Goal: Task Accomplishment & Management: Manage account settings

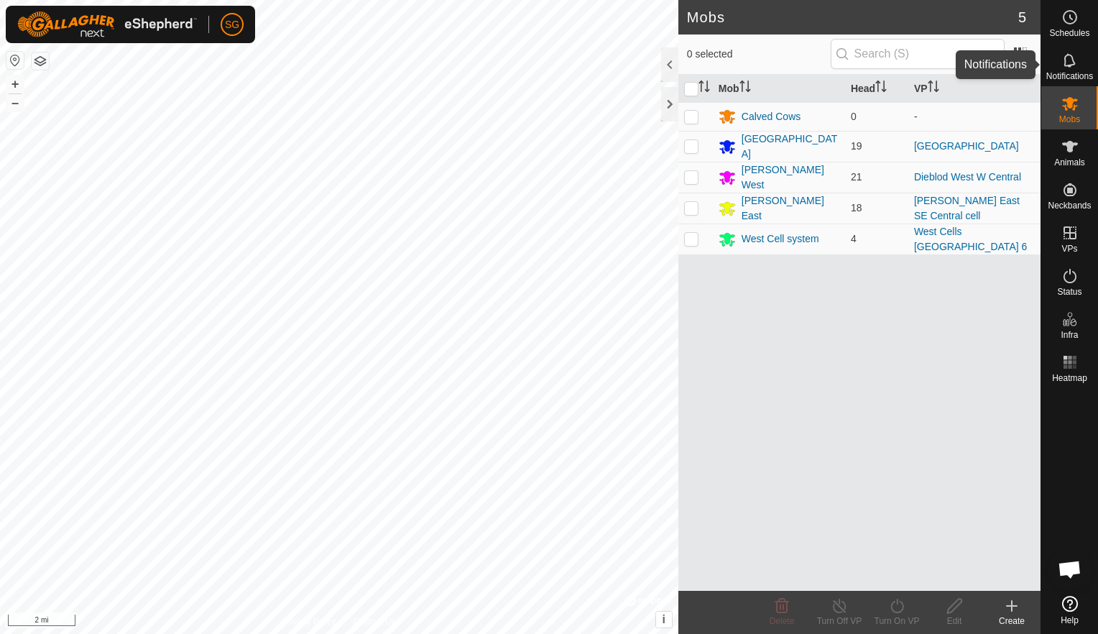
click at [1071, 65] on icon at bounding box center [1068, 60] width 11 height 14
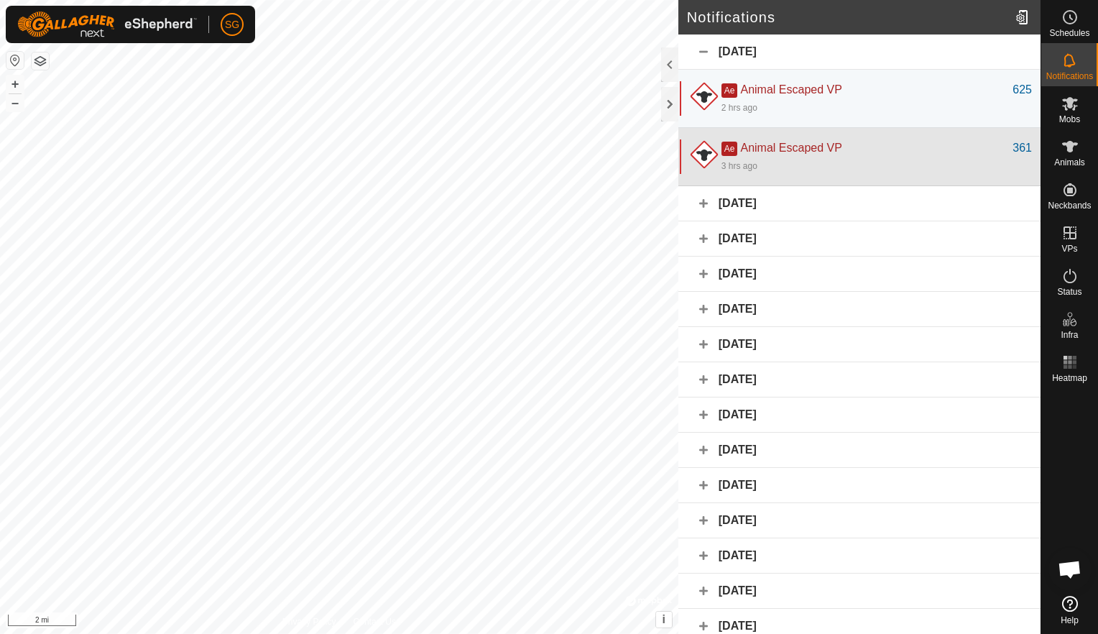
click at [713, 157] on div at bounding box center [704, 156] width 34 height 34
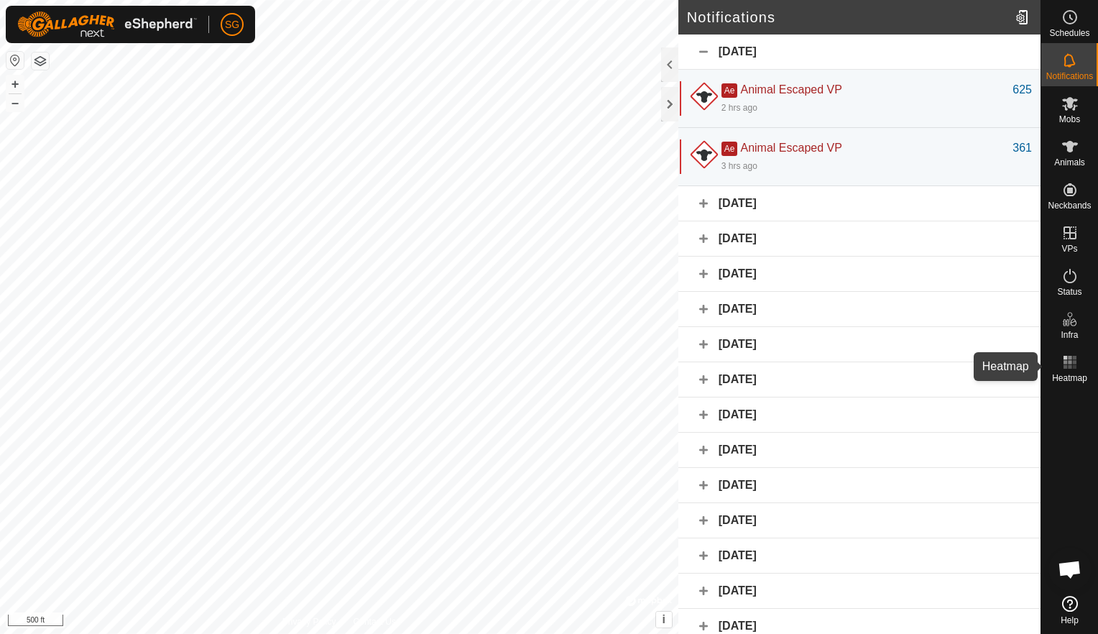
click at [1072, 366] on icon at bounding box center [1069, 362] width 17 height 17
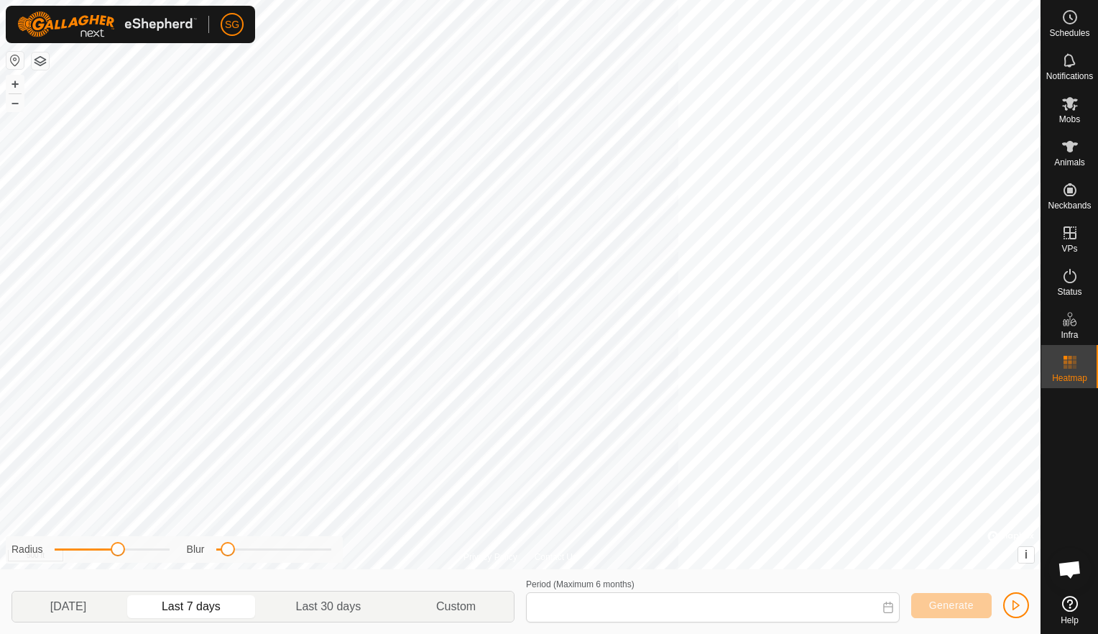
type input "[DATE] - [DATE]"
click at [1061, 111] on icon at bounding box center [1069, 103] width 17 height 17
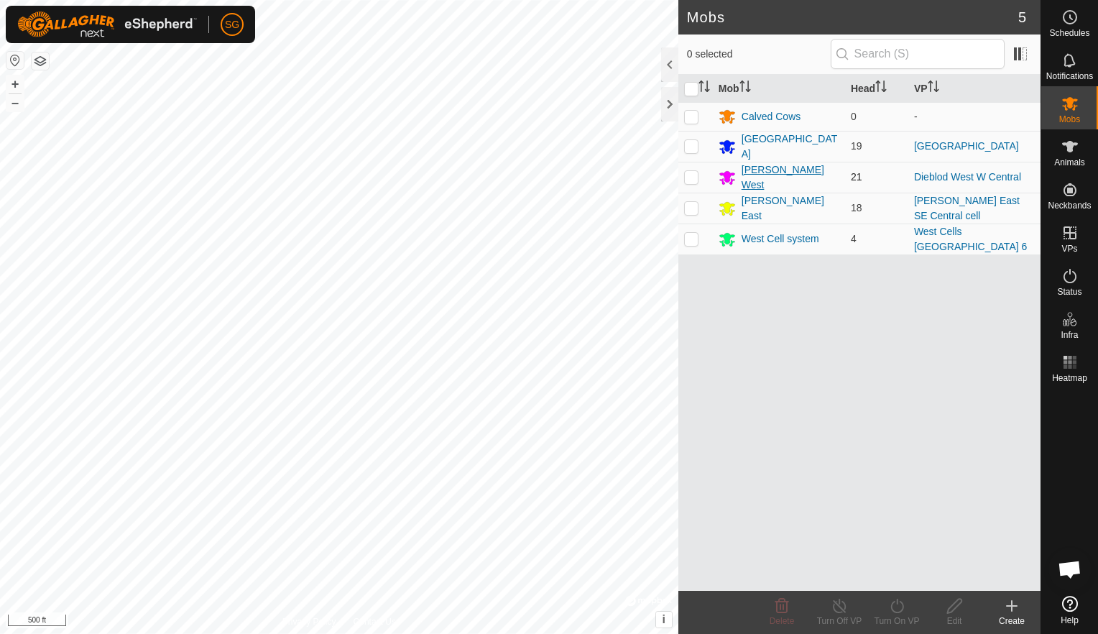
click at [747, 174] on div "[PERSON_NAME] West" at bounding box center [791, 177] width 98 height 30
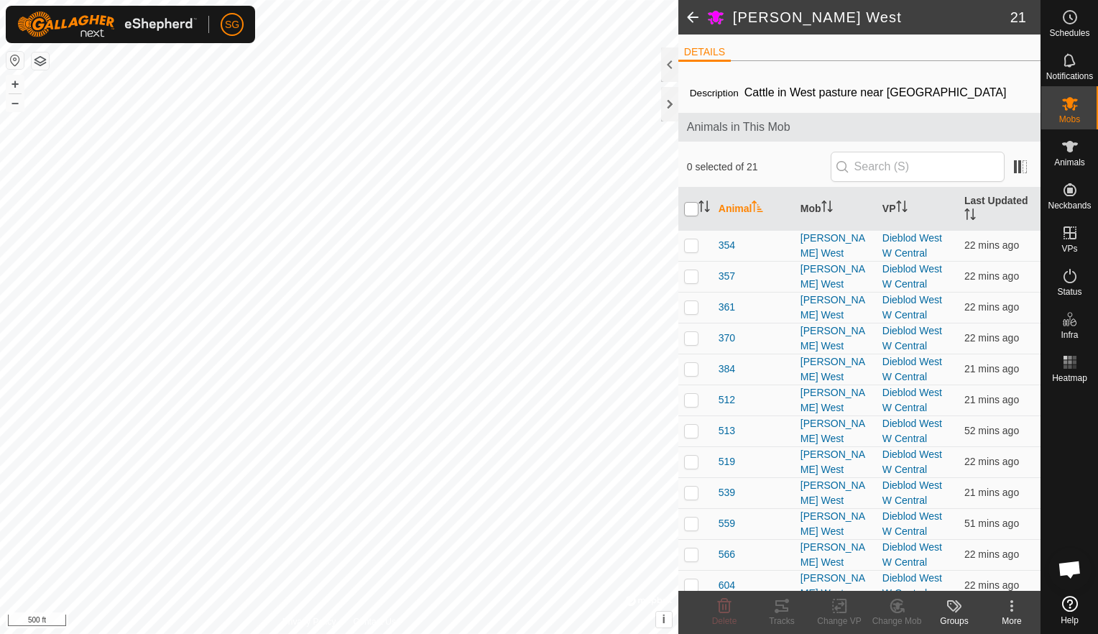
click at [690, 206] on input "checkbox" at bounding box center [691, 209] width 14 height 14
checkbox input "true"
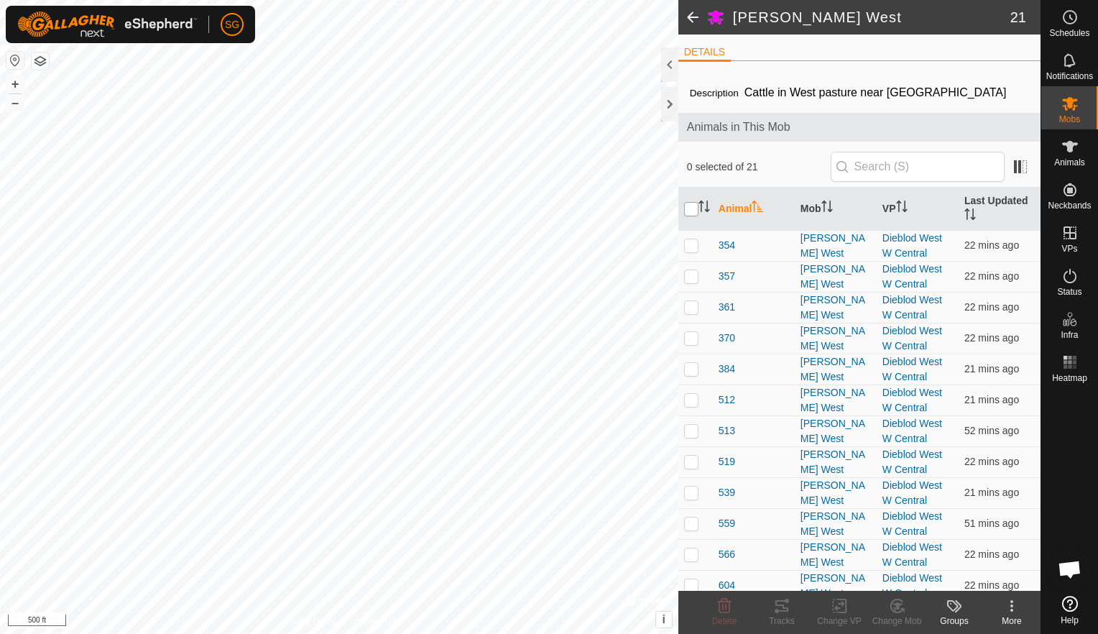
checkbox input "true"
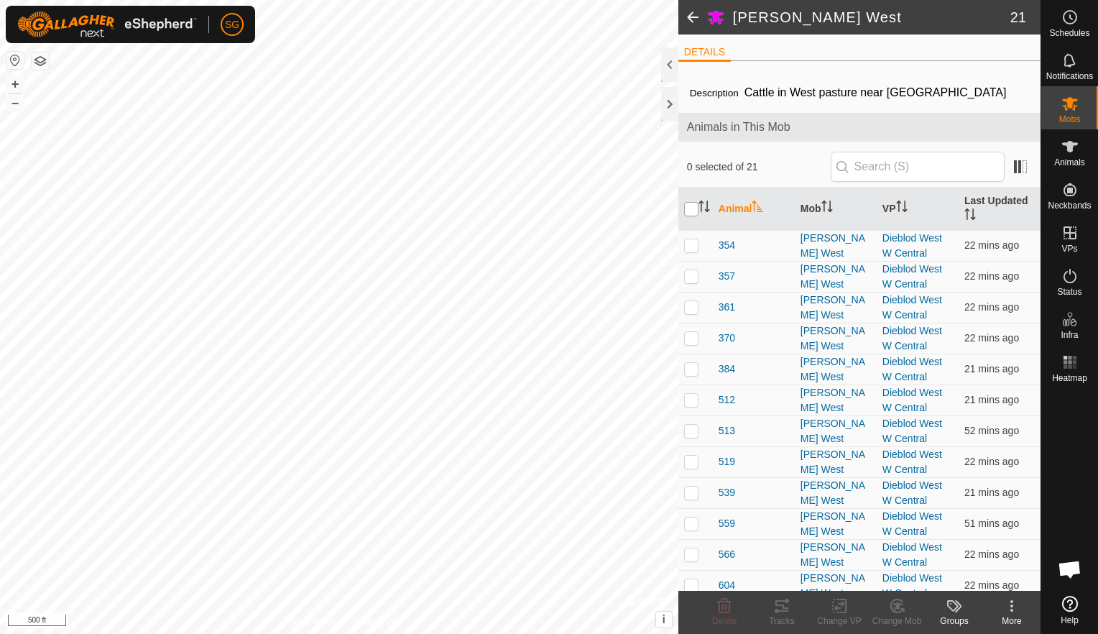
checkbox input "true"
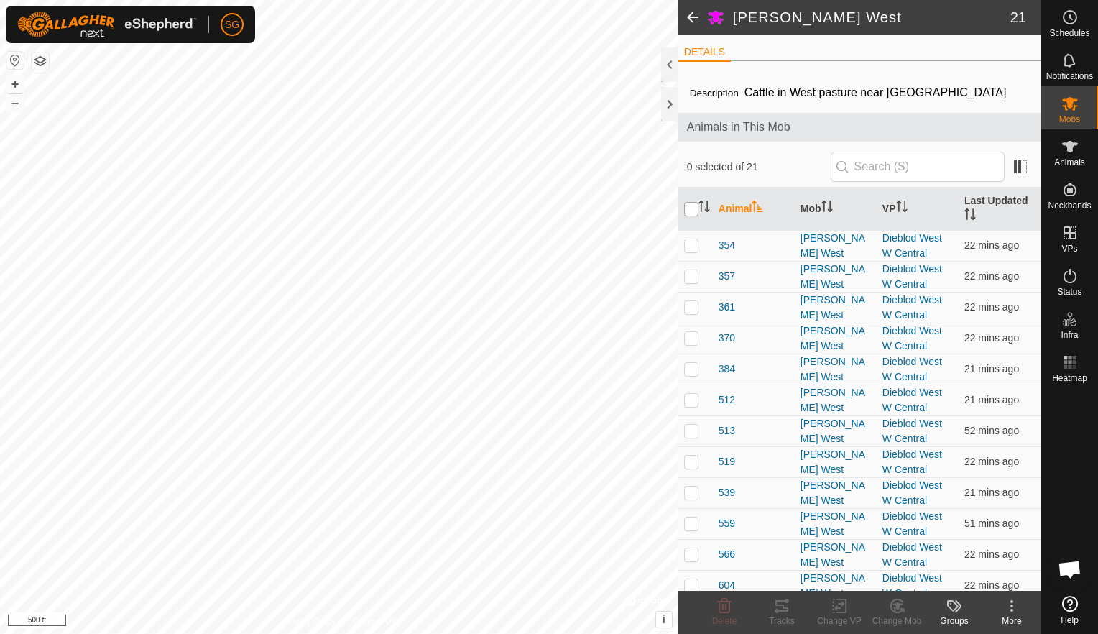
checkbox input "true"
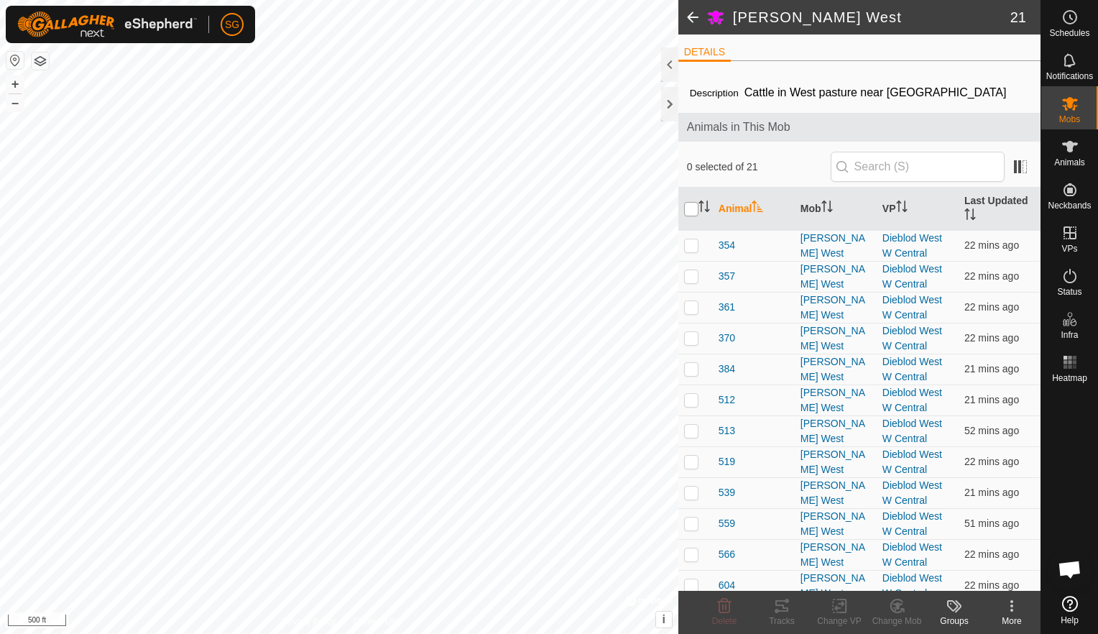
checkbox input "true"
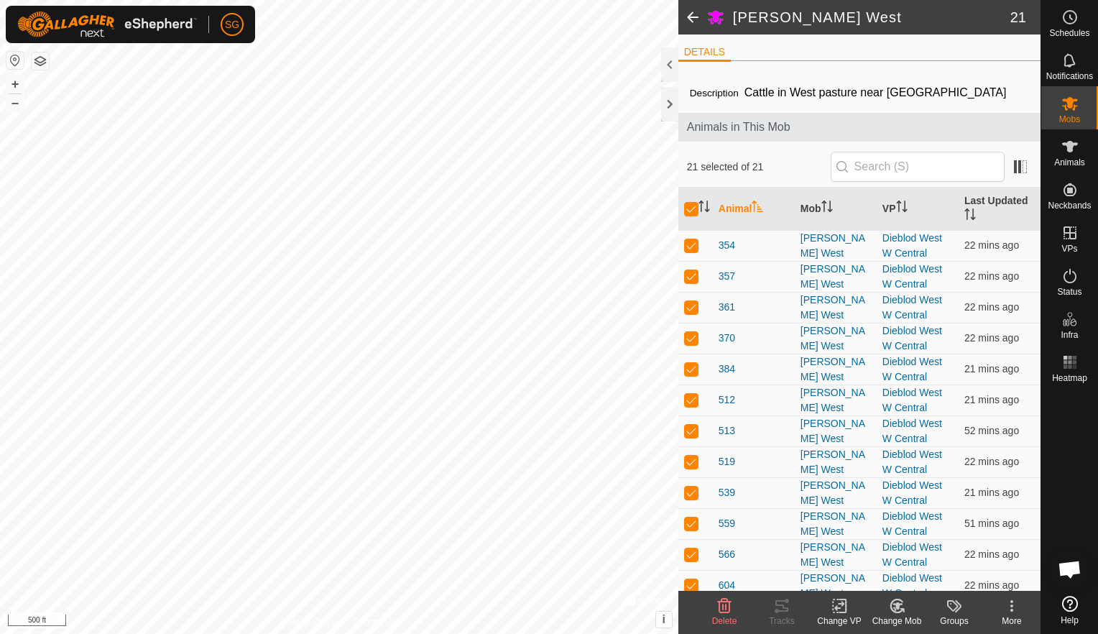
click at [836, 603] on icon at bounding box center [840, 605] width 18 height 17
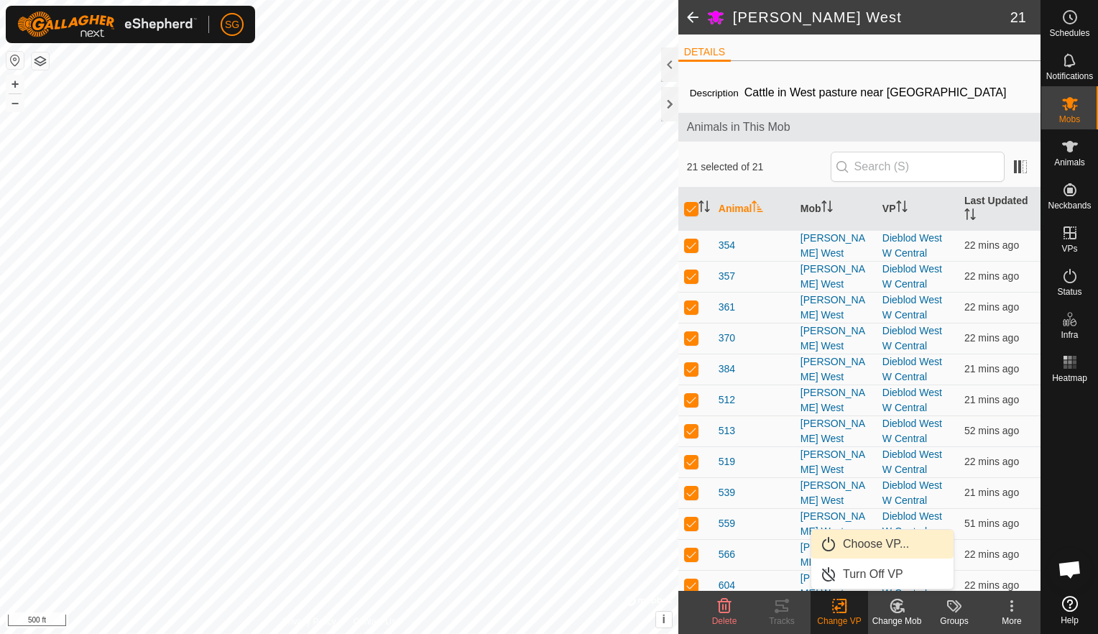
click at [857, 545] on link "Choose VP..." at bounding box center [882, 544] width 142 height 29
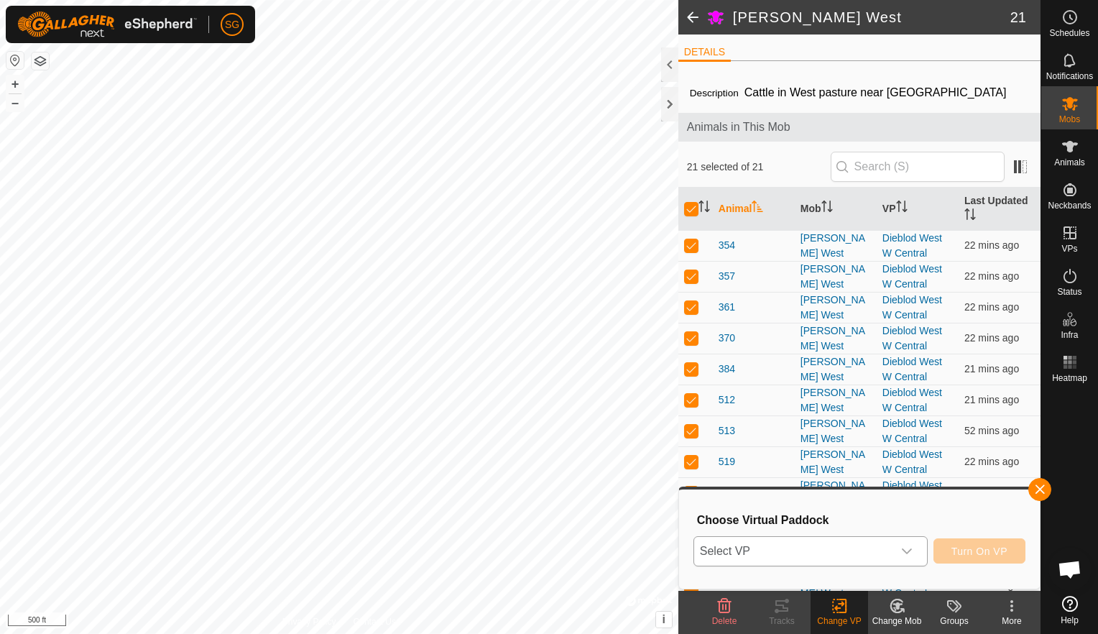
click at [911, 558] on div "dropdown trigger" at bounding box center [906, 551] width 29 height 29
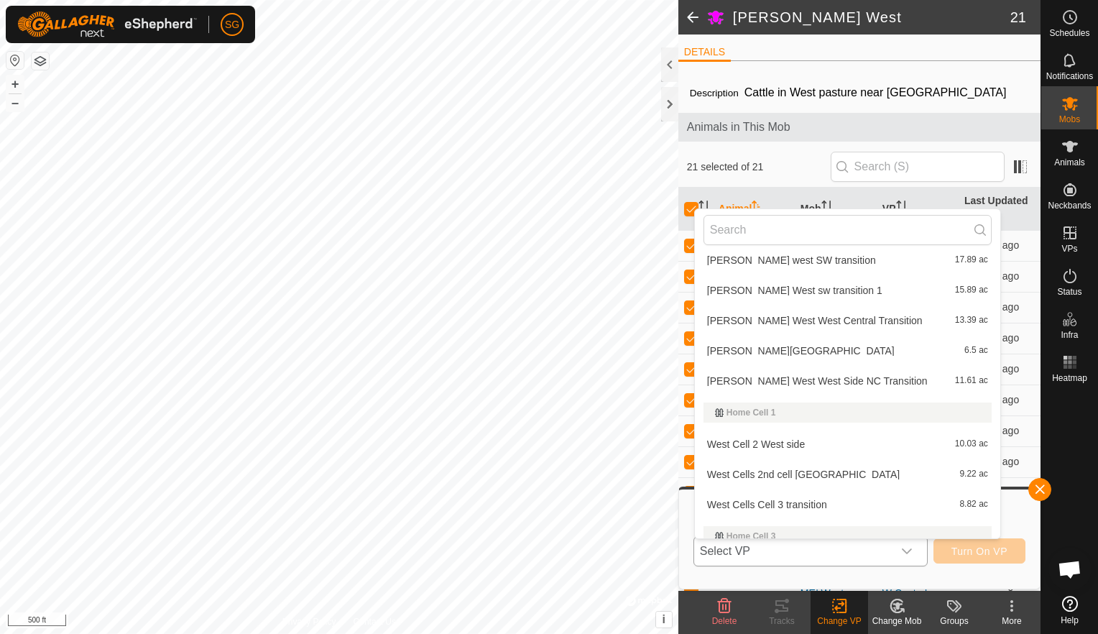
scroll to position [1528, 0]
click at [748, 377] on li "[PERSON_NAME] West West Side NC Transition 11.61 ac" at bounding box center [847, 378] width 305 height 29
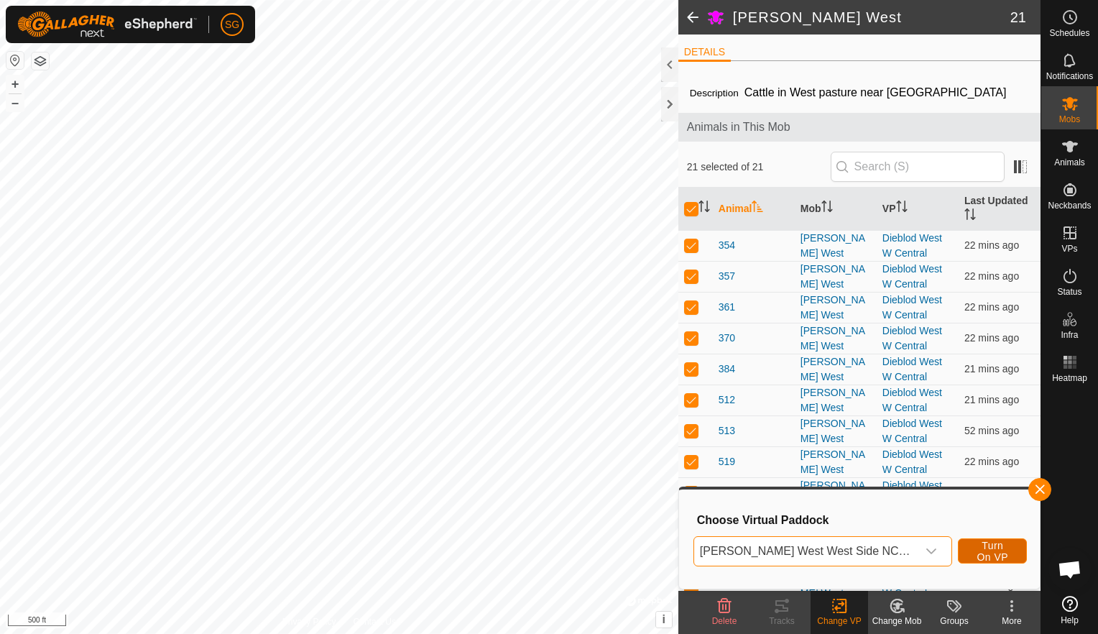
click at [979, 549] on span "Turn On VP" at bounding box center [992, 551] width 33 height 23
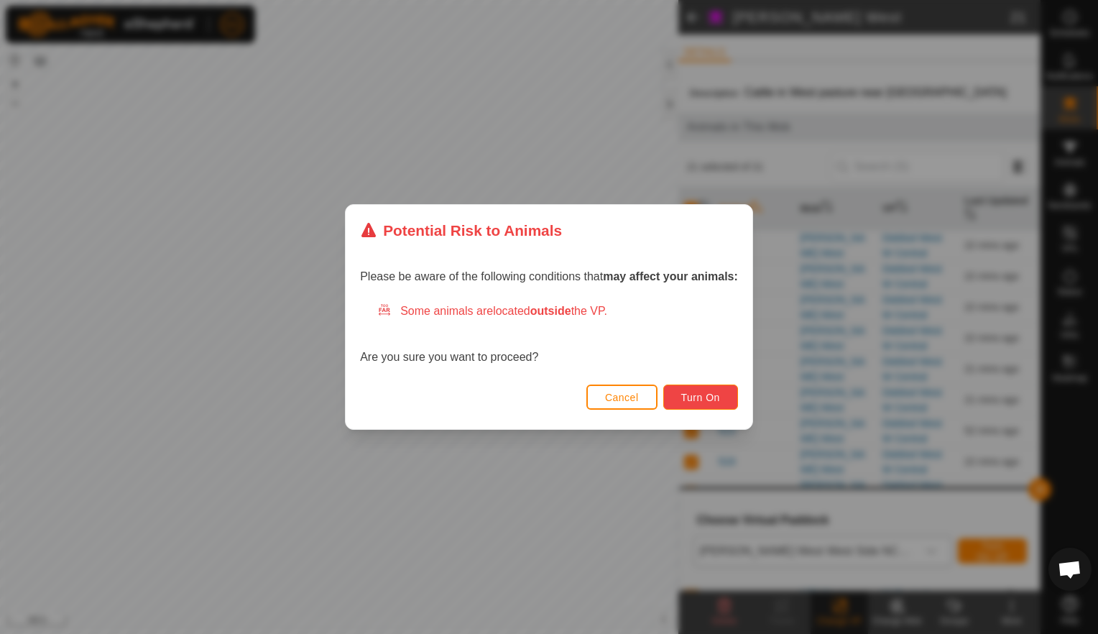
click at [701, 393] on span "Turn On" at bounding box center [700, 397] width 39 height 11
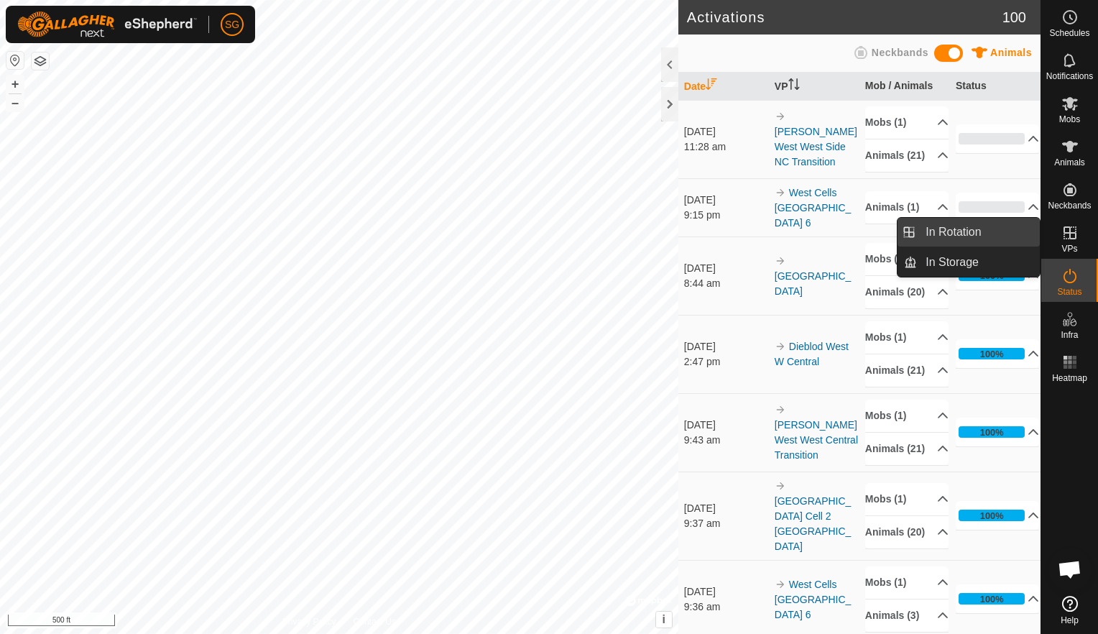
click at [942, 236] on link "In Rotation" at bounding box center [978, 232] width 123 height 29
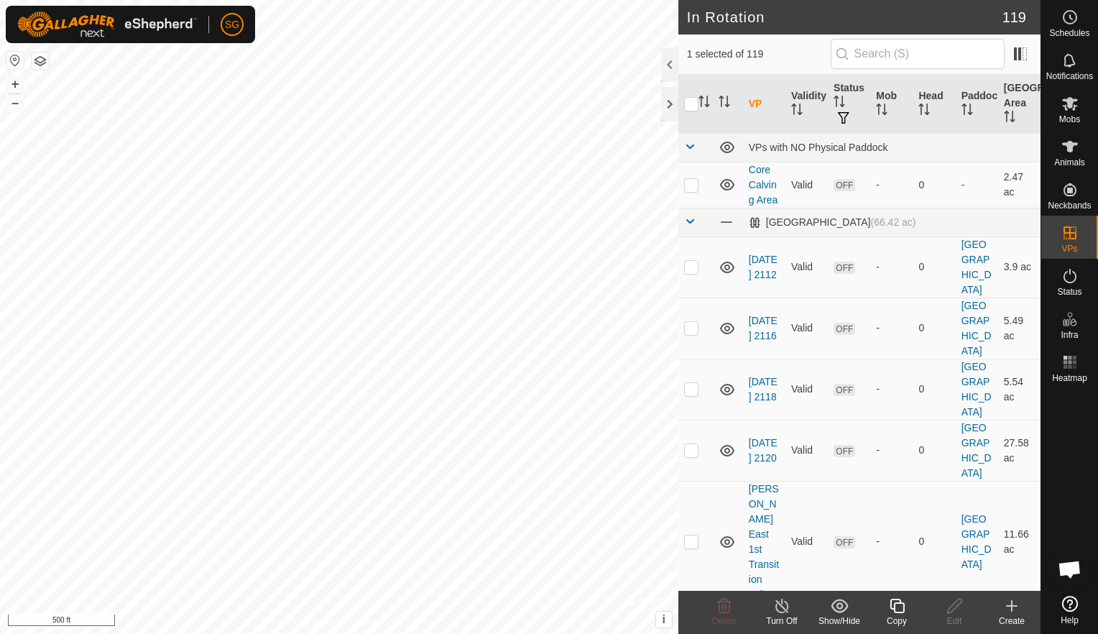
click at [1010, 606] on icon at bounding box center [1011, 605] width 17 height 17
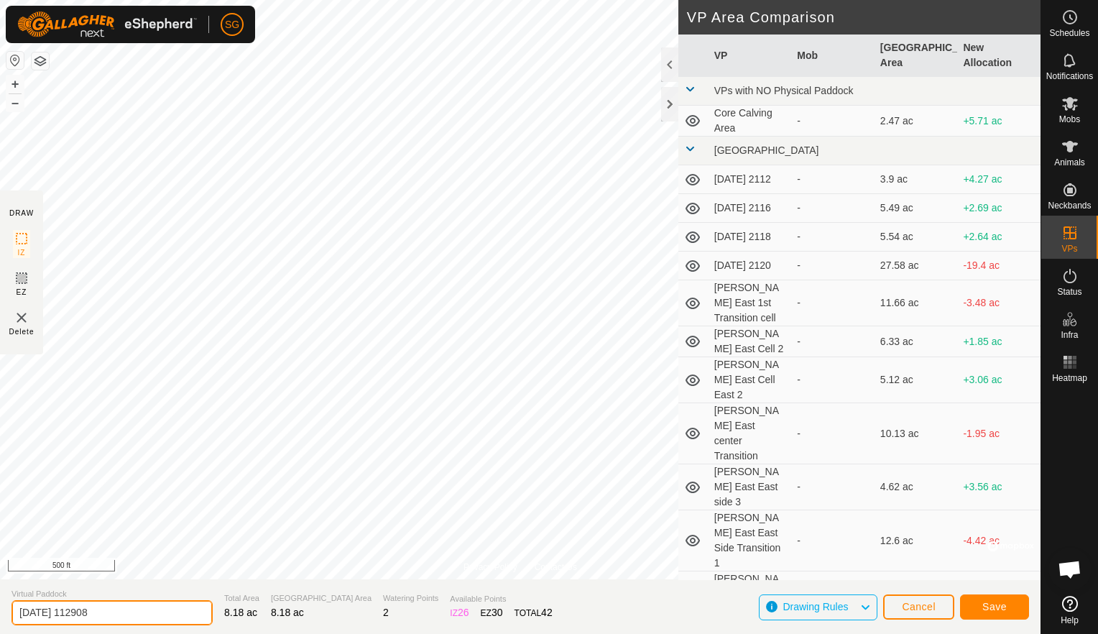
click at [158, 614] on input "[DATE] 112908" at bounding box center [111, 612] width 201 height 25
type input "2"
type input "[PERSON_NAME] East West Side Transition 2"
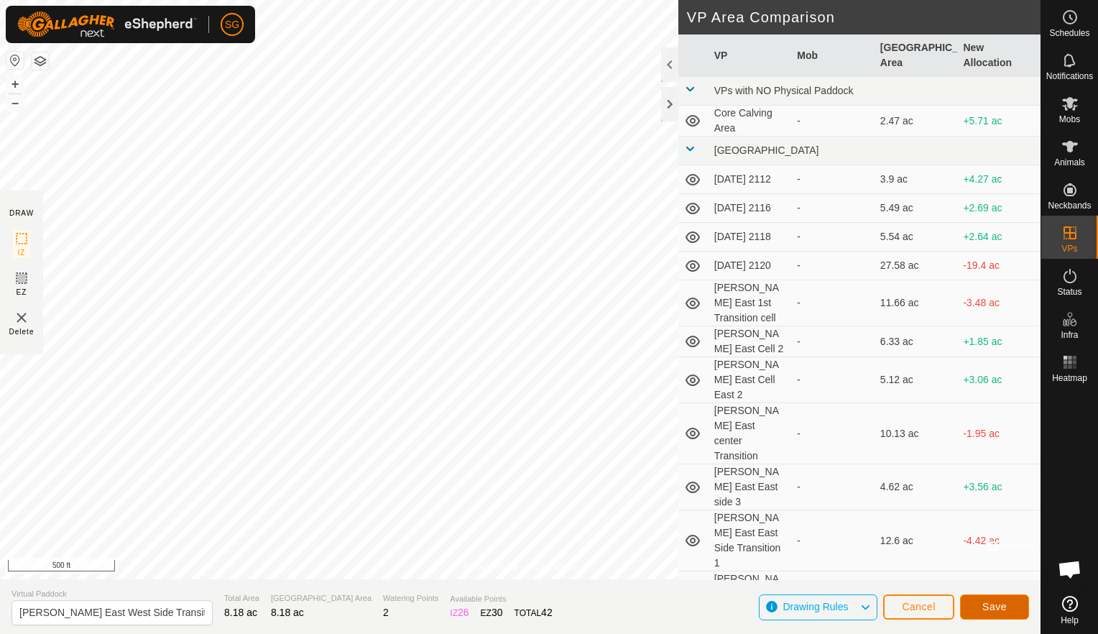
click at [988, 614] on button "Save" at bounding box center [994, 606] width 69 height 25
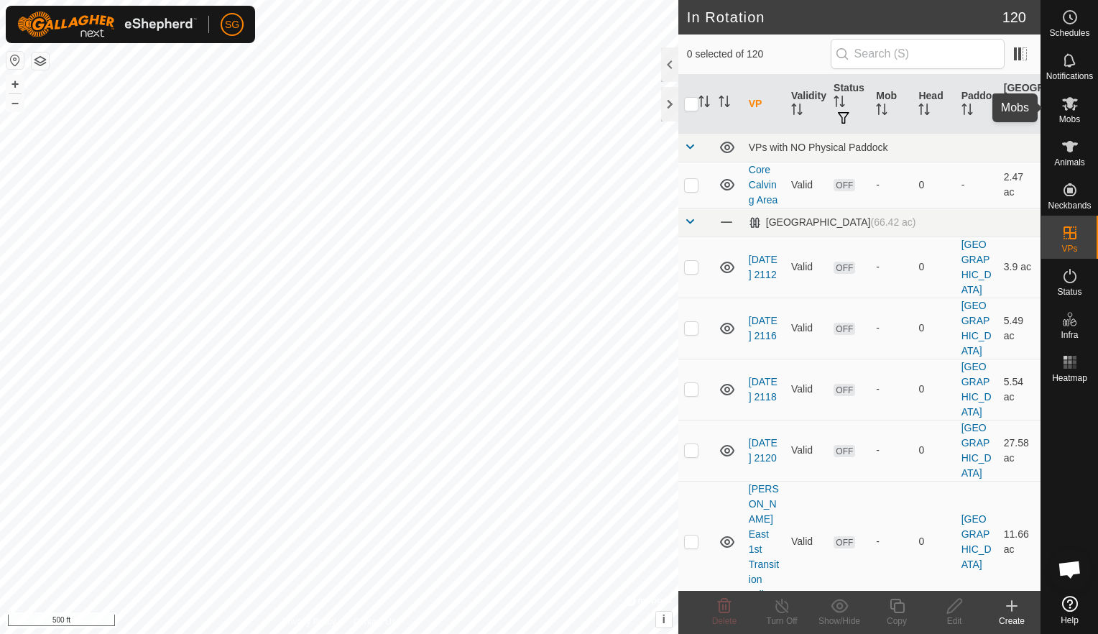
click at [1063, 115] on span "Mobs" at bounding box center [1069, 119] width 21 height 9
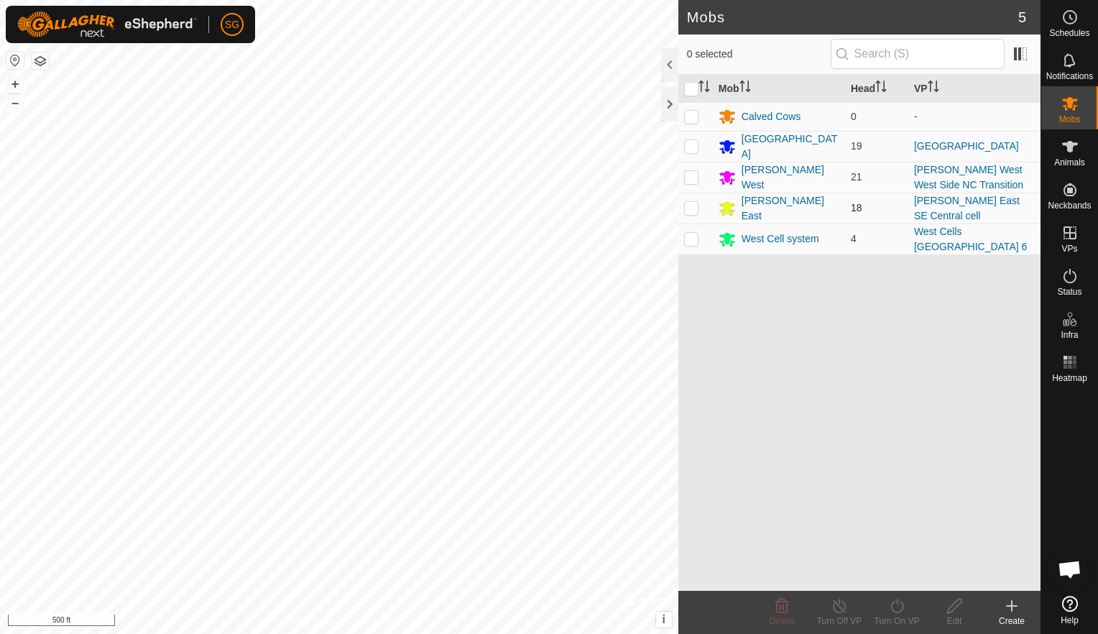
click at [693, 208] on p-checkbox at bounding box center [691, 207] width 14 height 11
checkbox input "true"
click at [761, 208] on div "[PERSON_NAME] East" at bounding box center [791, 208] width 98 height 30
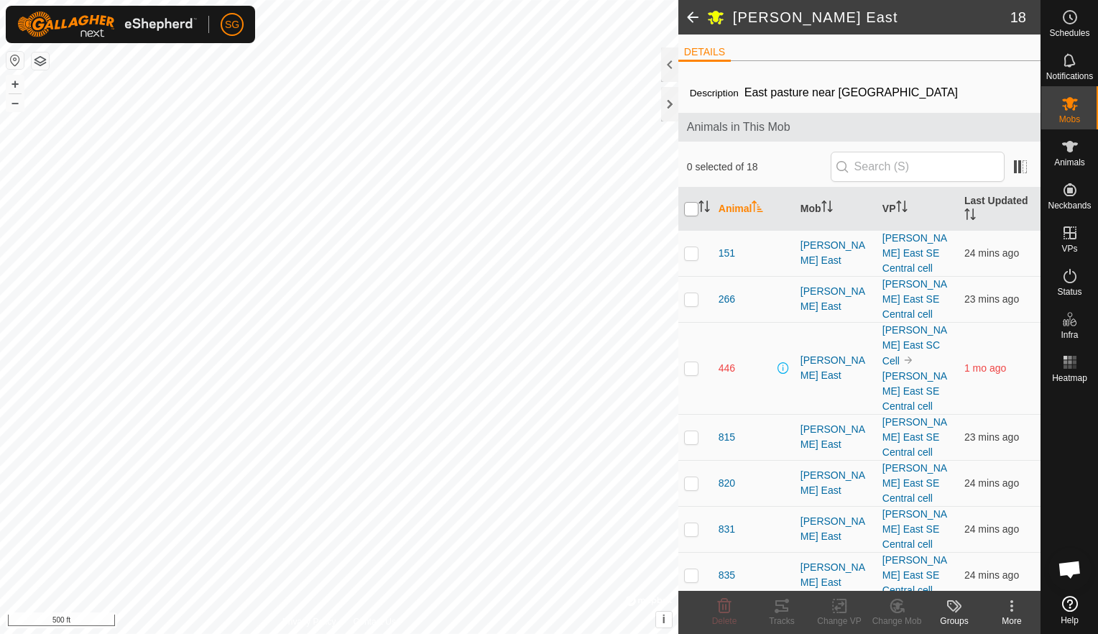
click at [692, 211] on input "checkbox" at bounding box center [691, 209] width 14 height 14
checkbox input "true"
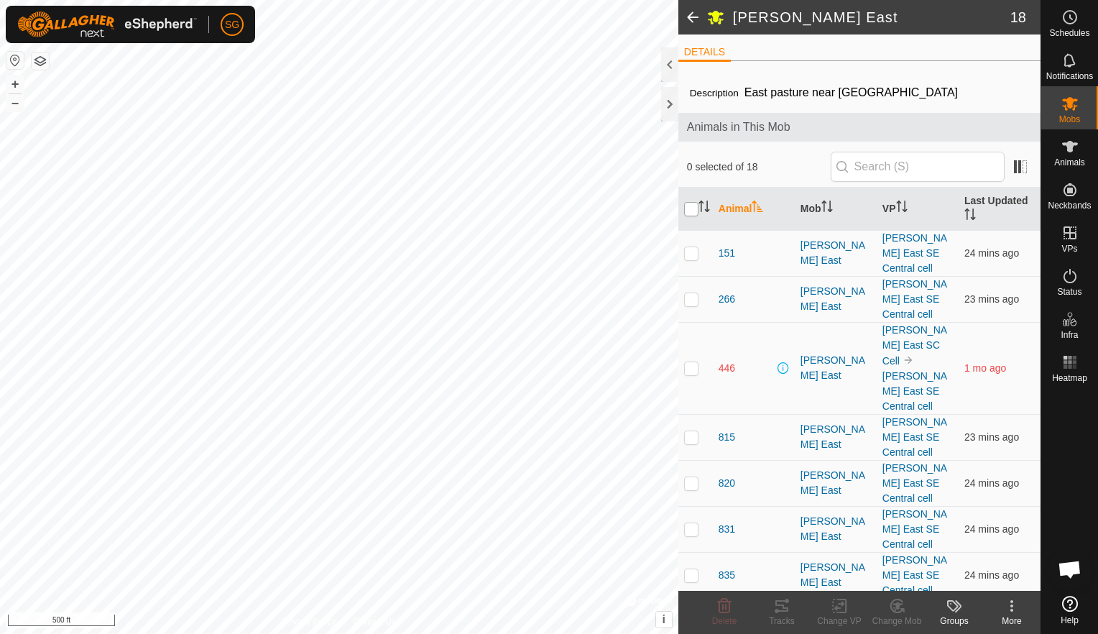
checkbox input "true"
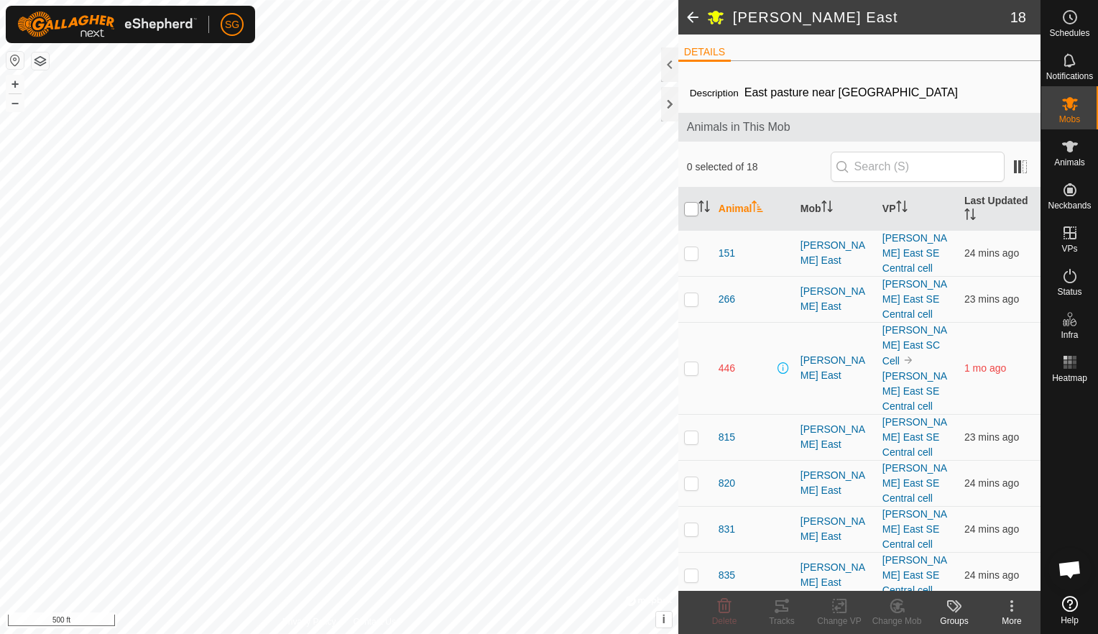
checkbox input "true"
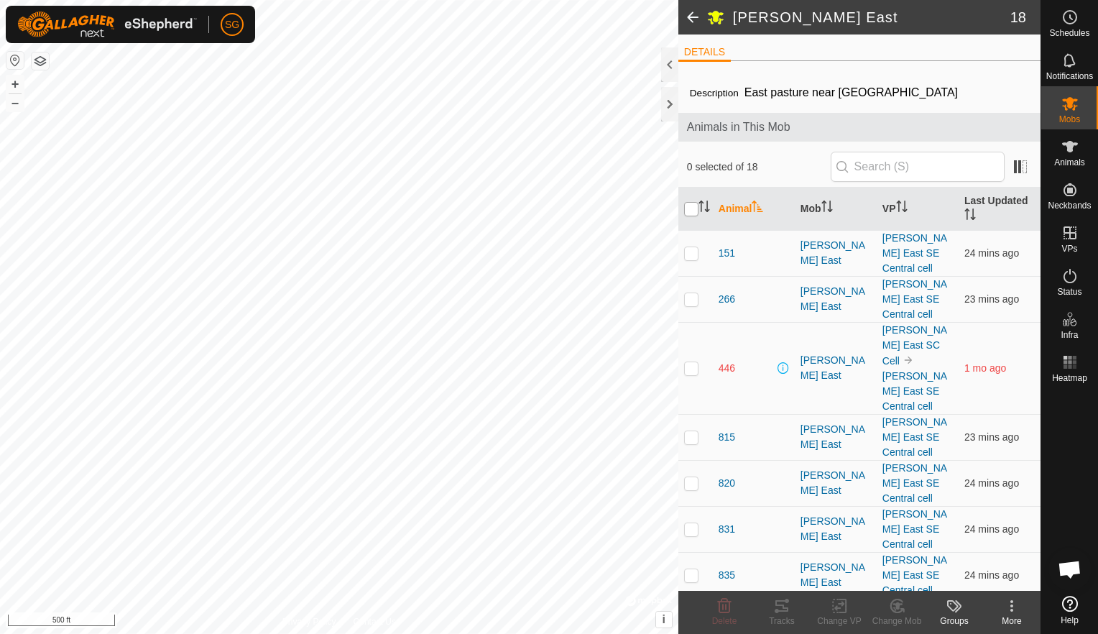
checkbox input "true"
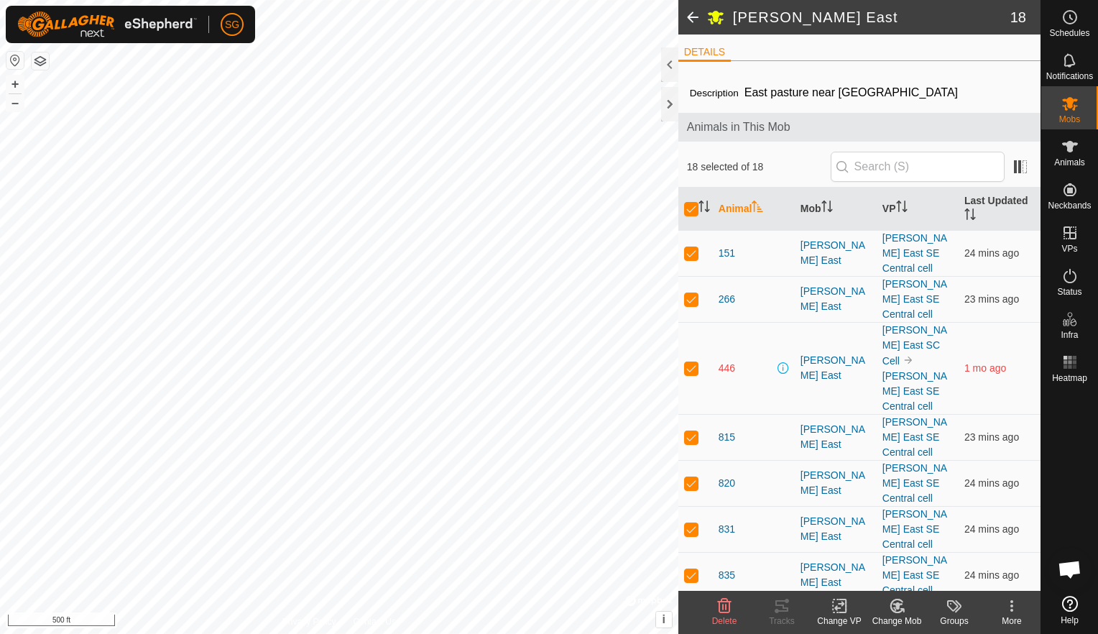
click at [833, 605] on rect at bounding box center [839, 605] width 13 height 13
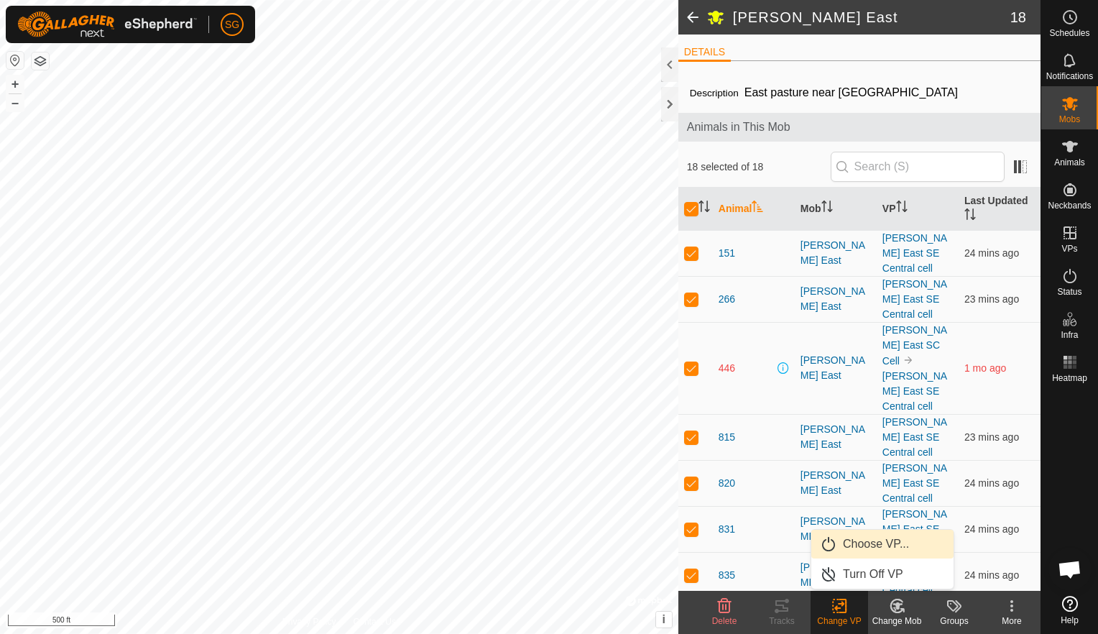
click at [846, 543] on link "Choose VP..." at bounding box center [882, 544] width 142 height 29
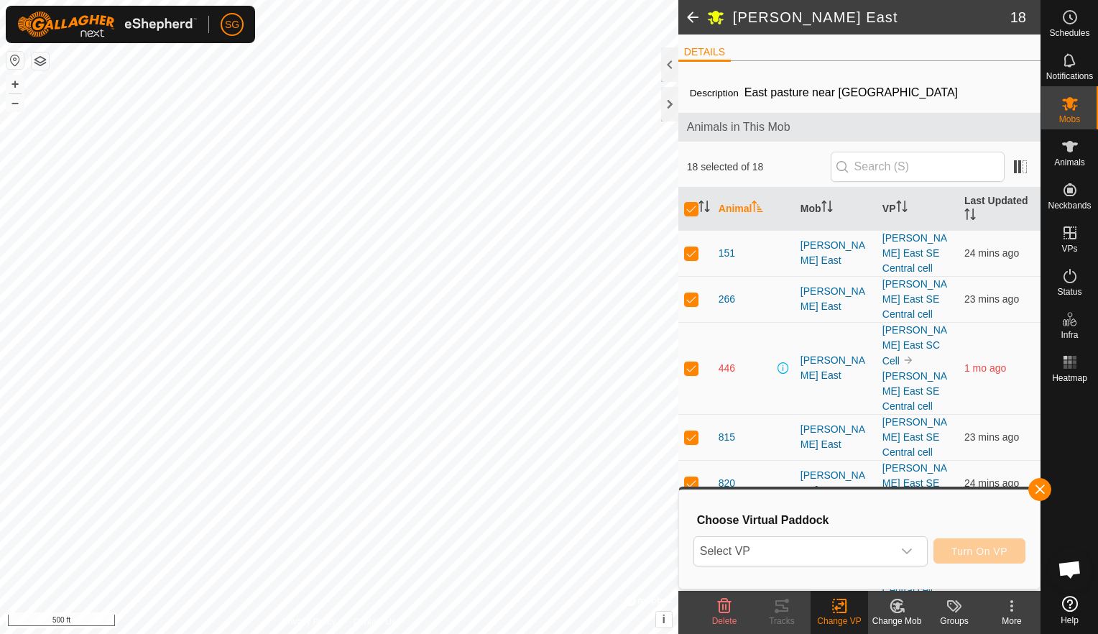
click at [846, 543] on span "Select VP" at bounding box center [793, 551] width 198 height 29
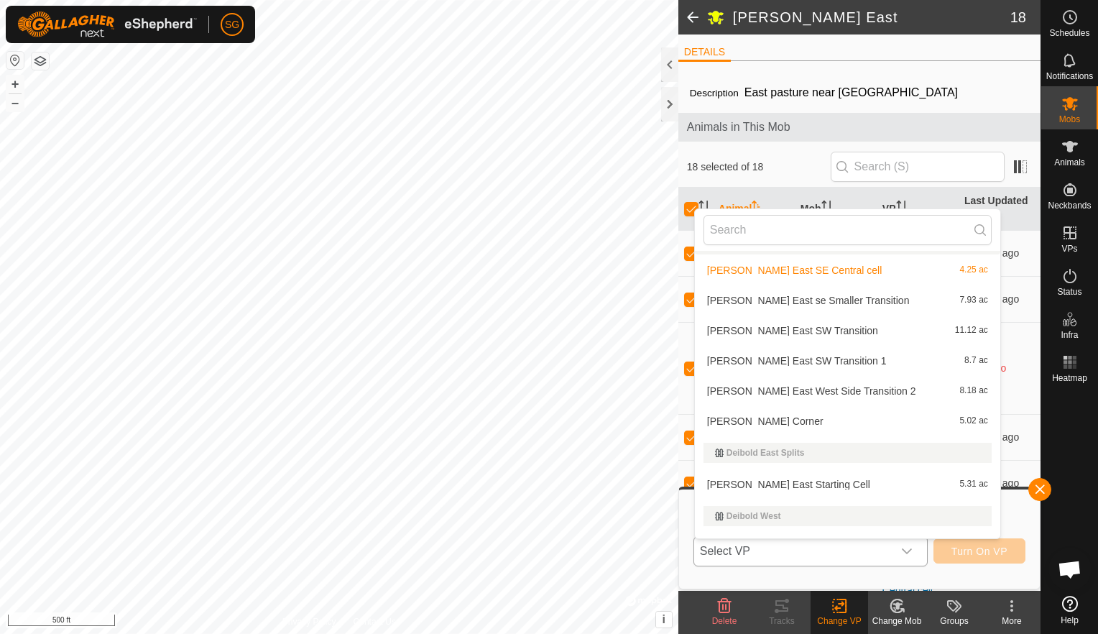
scroll to position [665, 0]
click at [814, 382] on li "[PERSON_NAME] East West Side Transition 2 8.18 ac" at bounding box center [847, 390] width 305 height 29
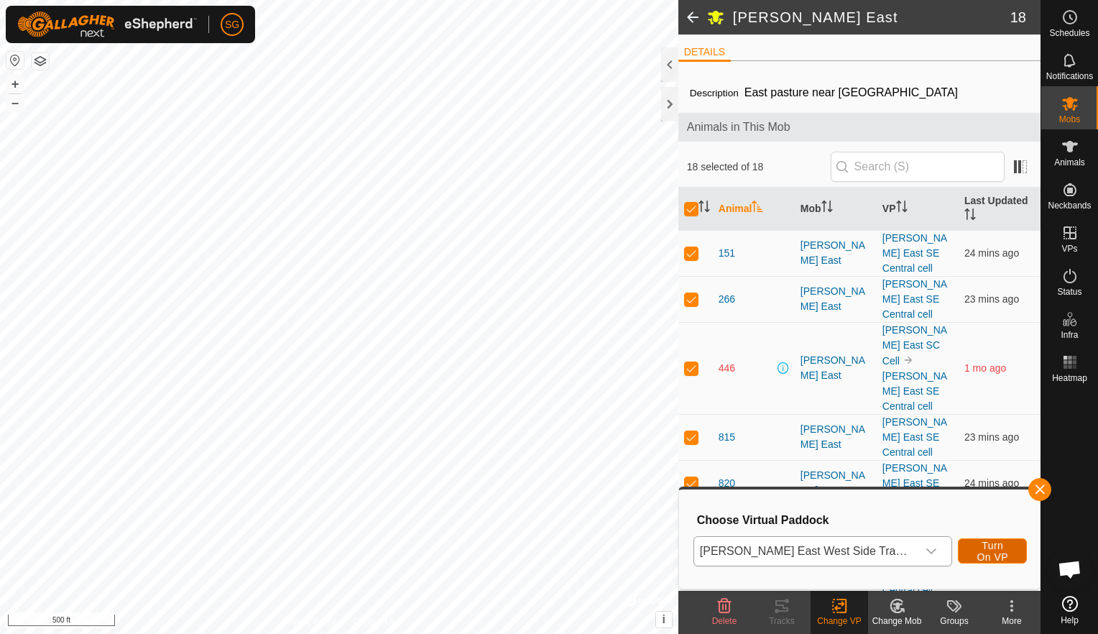
click at [976, 555] on span "Turn On VP" at bounding box center [992, 551] width 33 height 23
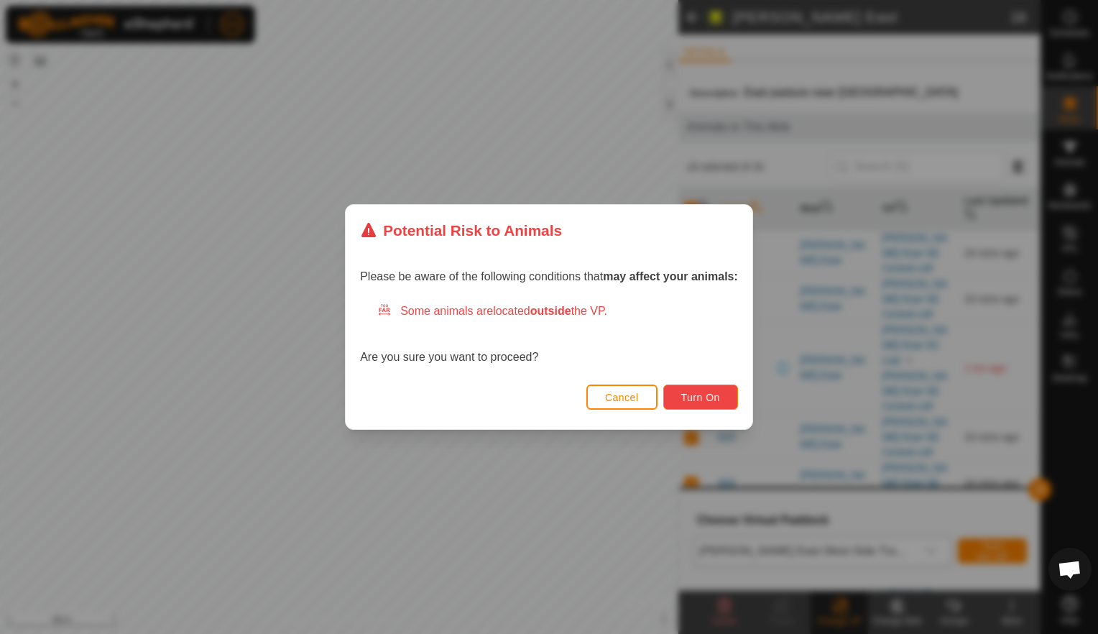
click at [694, 393] on span "Turn On" at bounding box center [700, 397] width 39 height 11
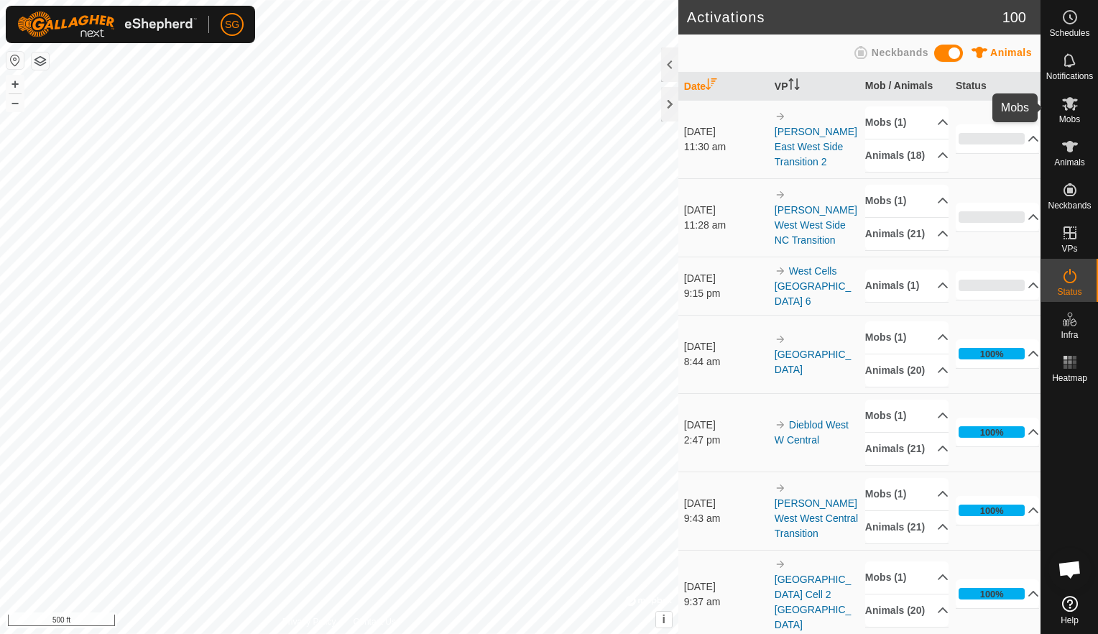
click at [1070, 102] on icon at bounding box center [1070, 104] width 16 height 14
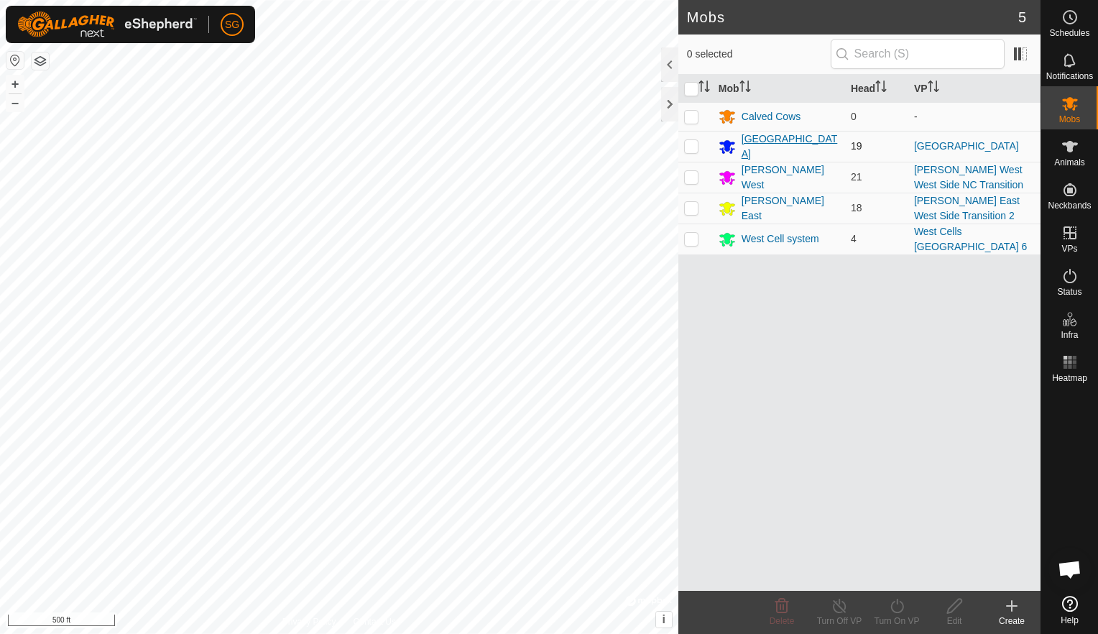
click at [784, 145] on div "[GEOGRAPHIC_DATA]" at bounding box center [791, 146] width 98 height 30
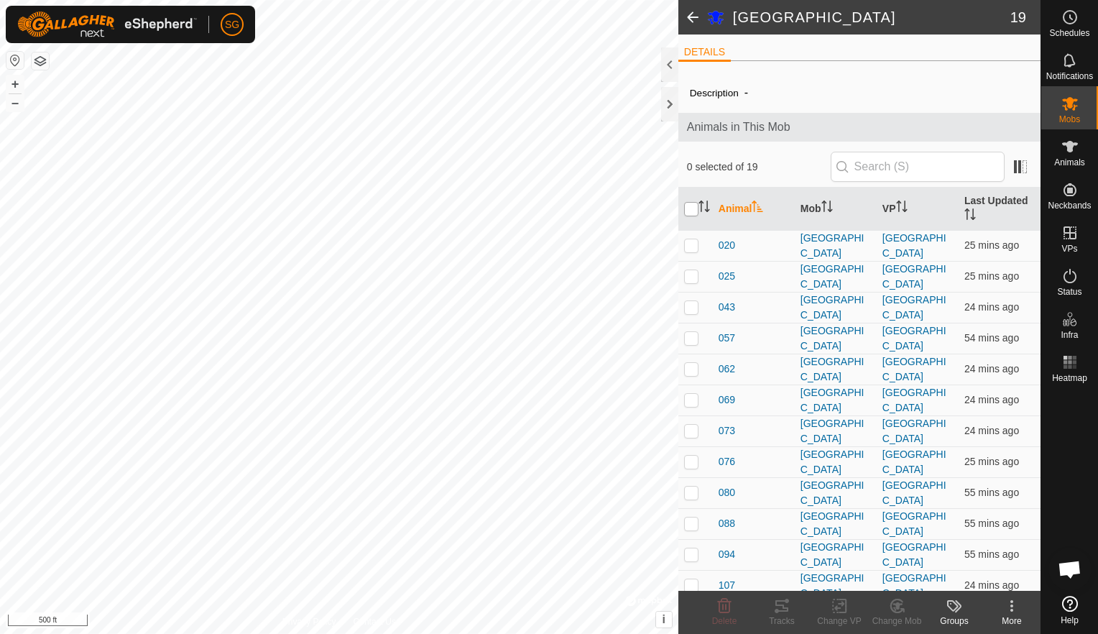
click at [691, 208] on input "checkbox" at bounding box center [691, 209] width 14 height 14
checkbox input "true"
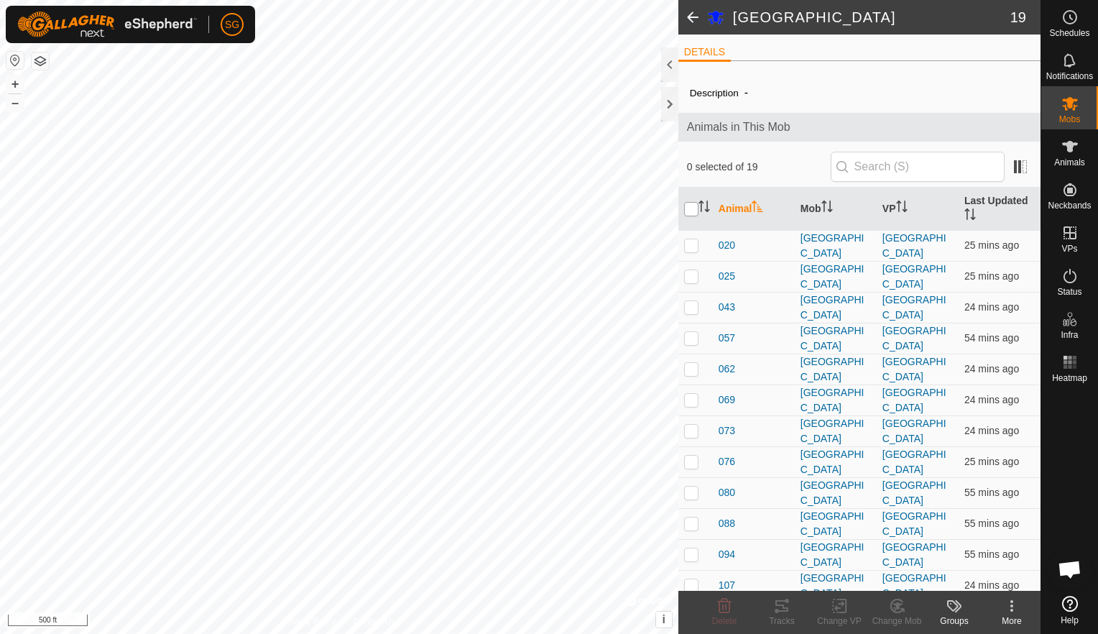
checkbox input "true"
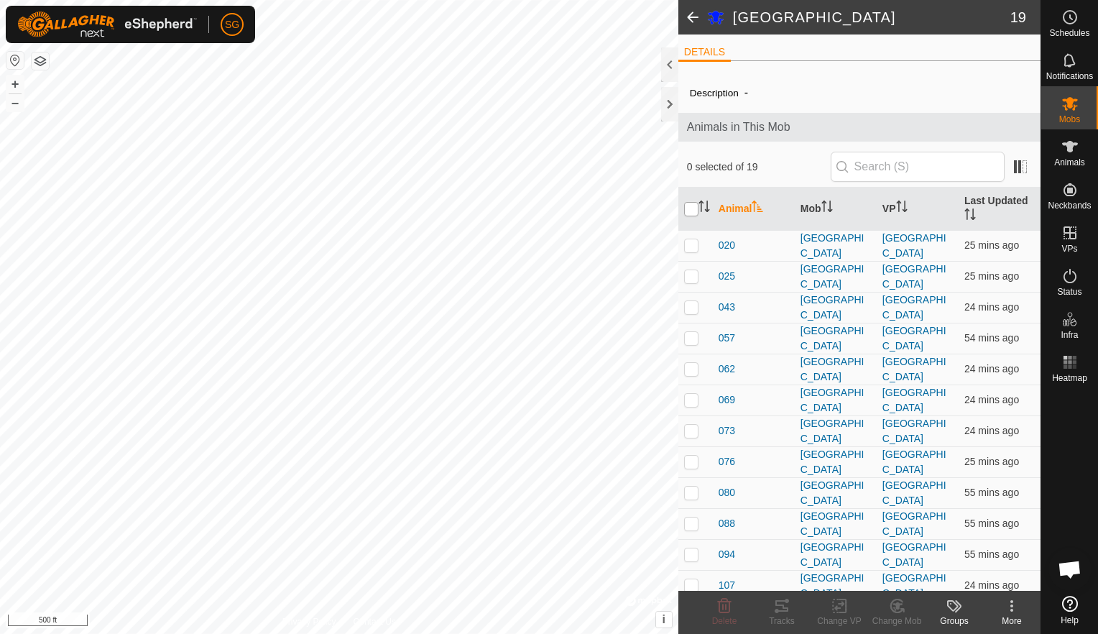
checkbox input "true"
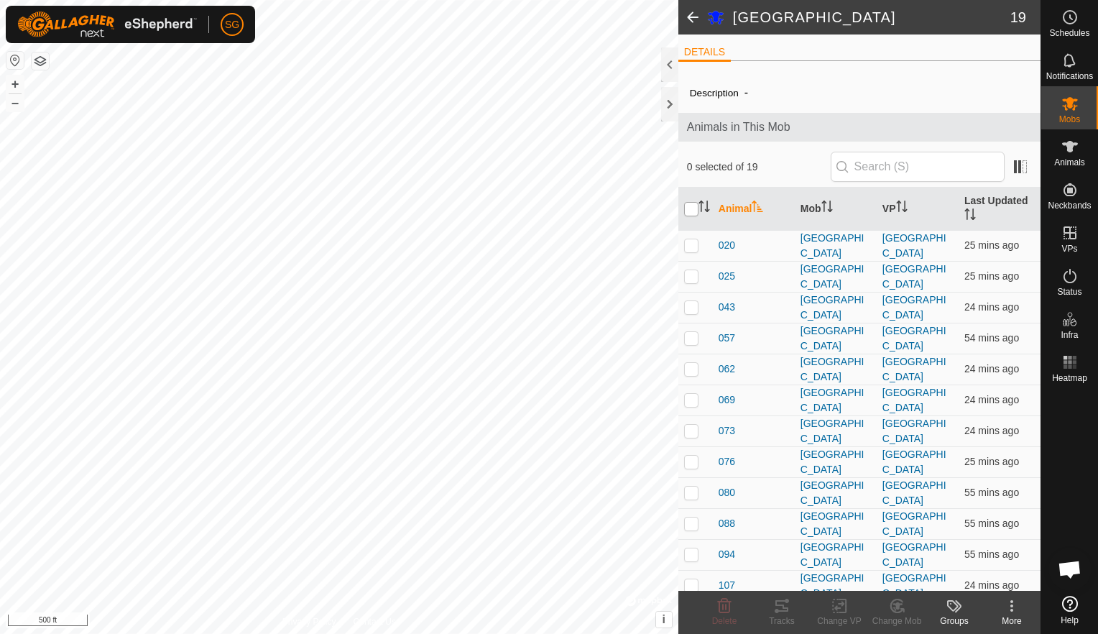
checkbox input "true"
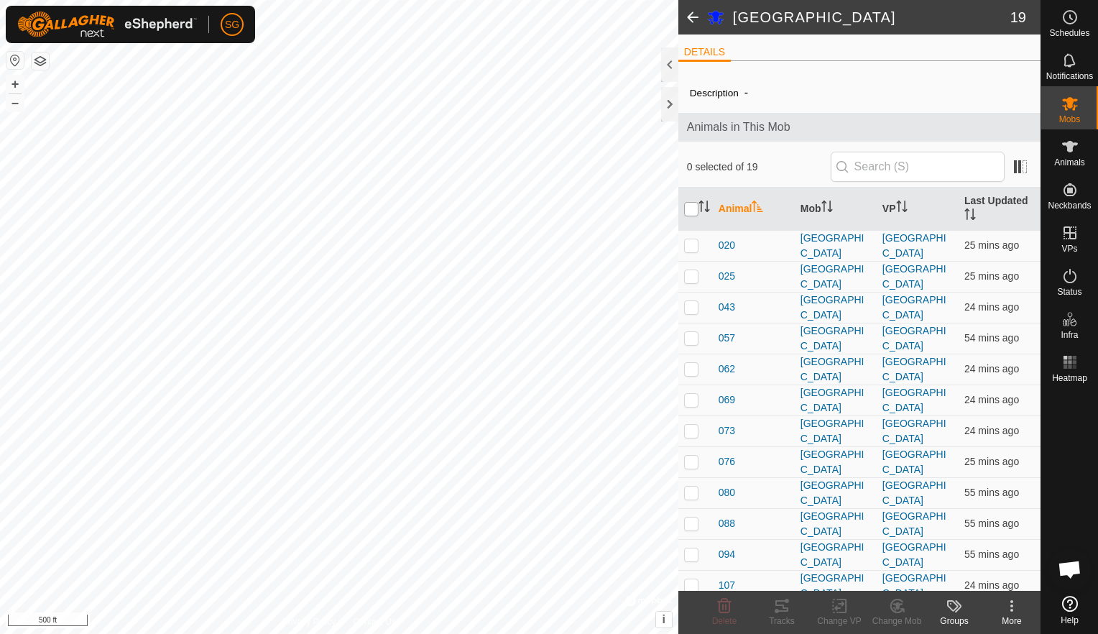
checkbox input "true"
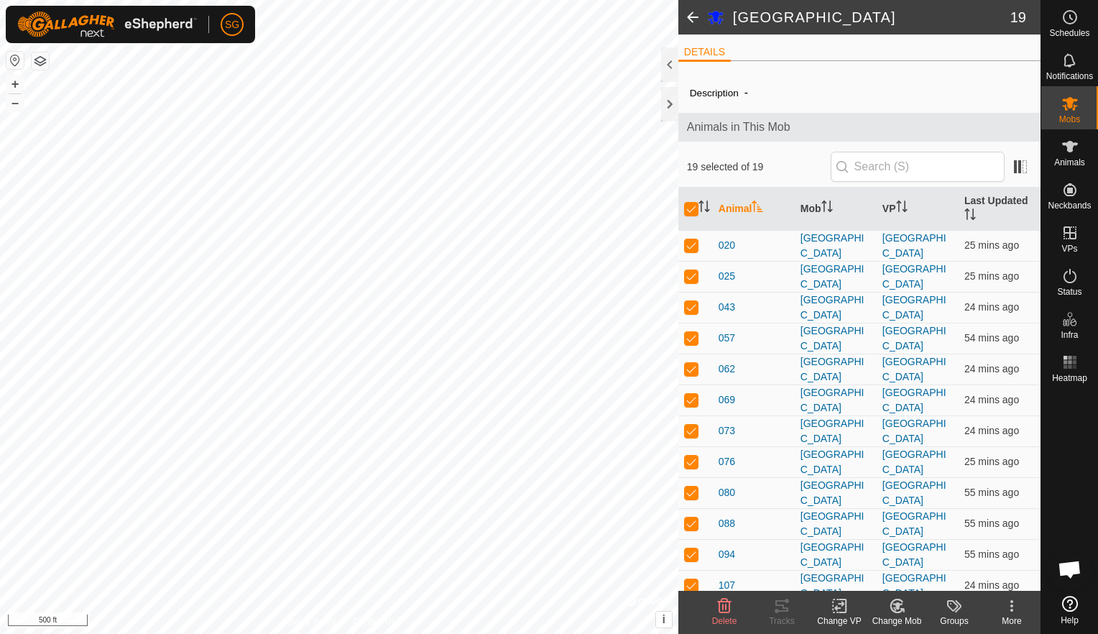
click at [837, 604] on icon at bounding box center [840, 605] width 18 height 17
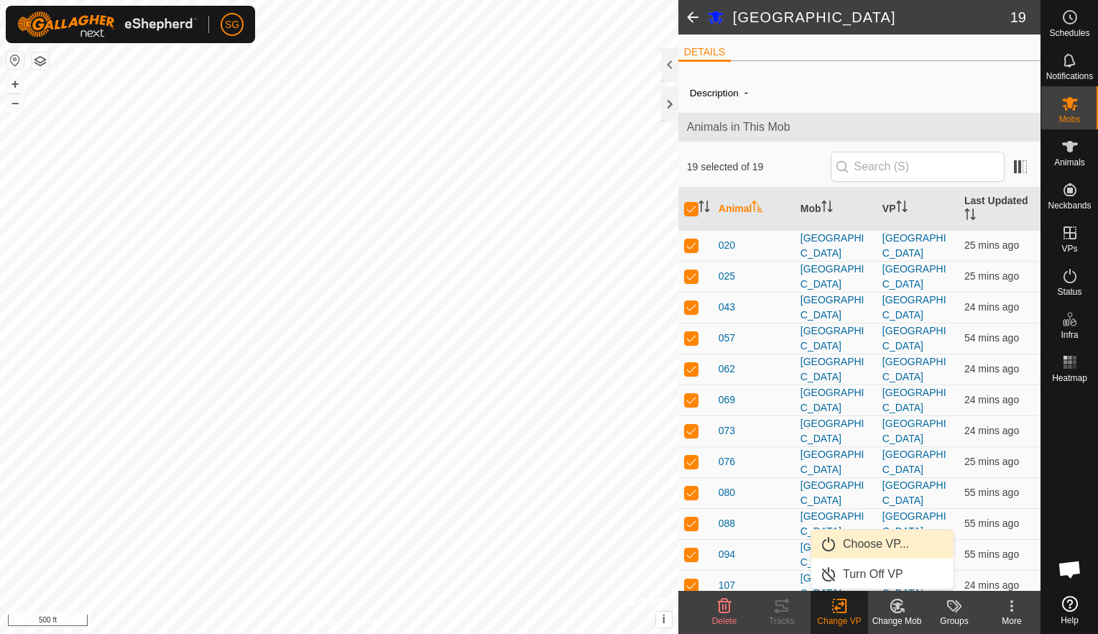
click at [859, 541] on link "Choose VP..." at bounding box center [882, 544] width 142 height 29
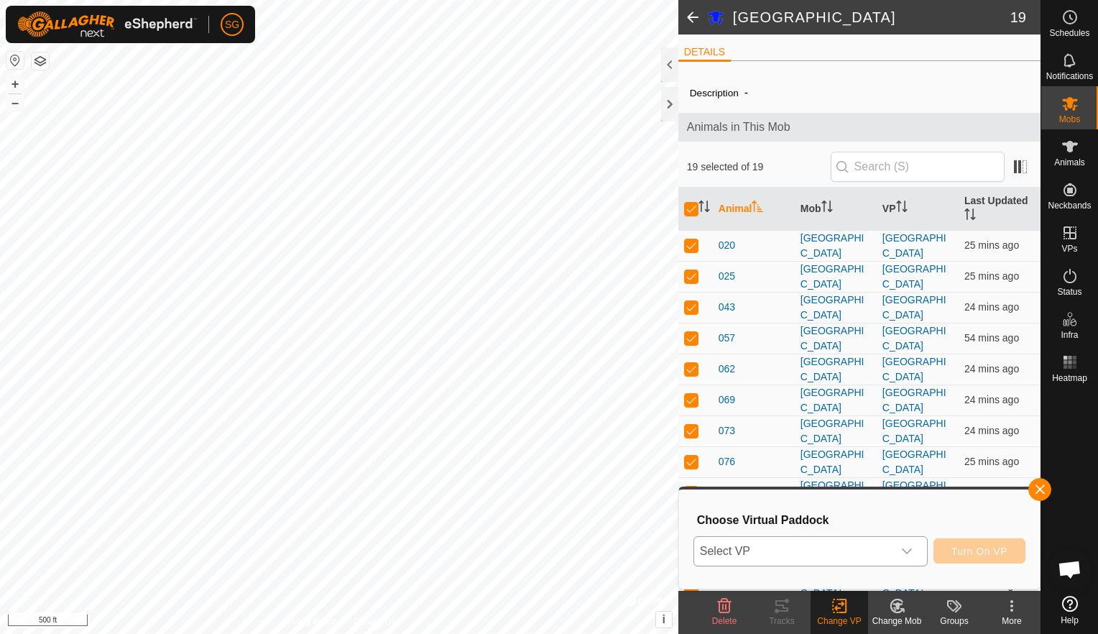
click at [910, 548] on icon "dropdown trigger" at bounding box center [906, 550] width 11 height 11
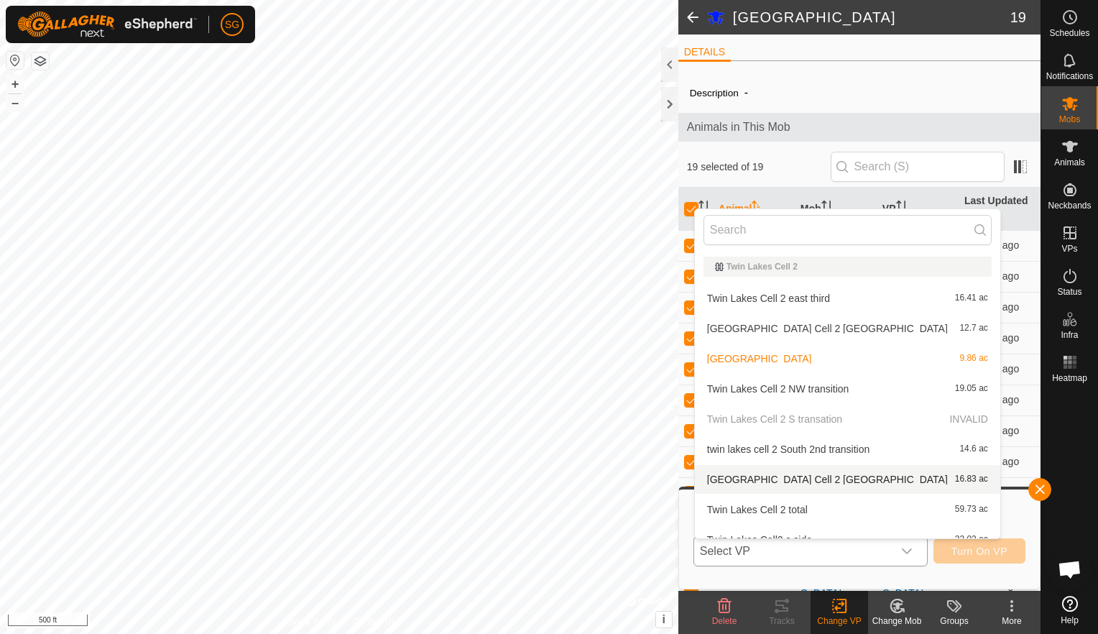
scroll to position [3037, 0]
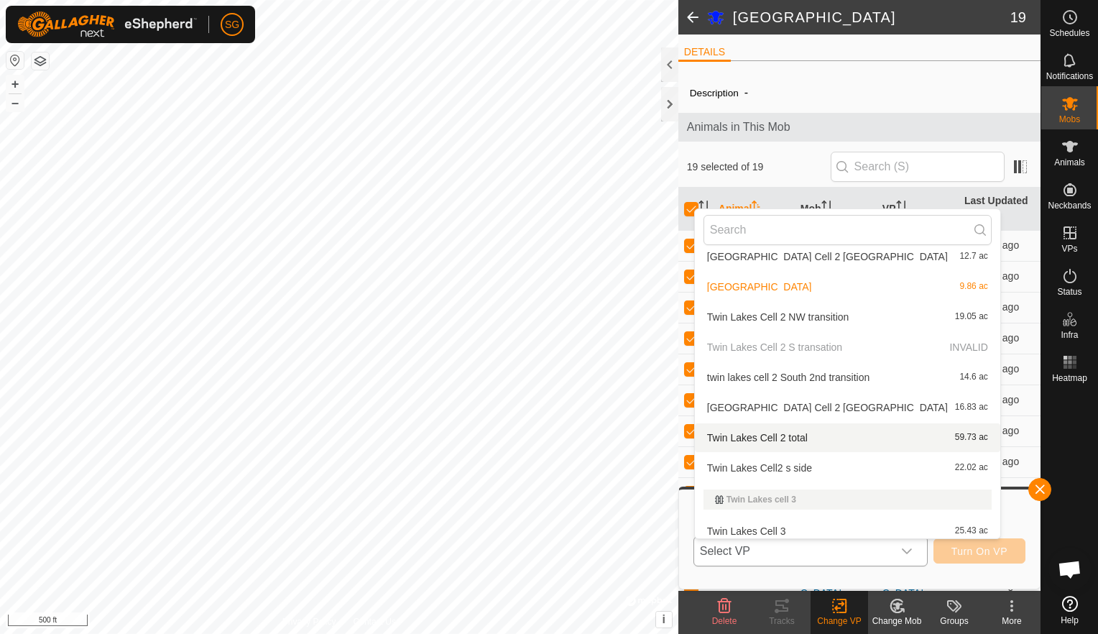
click at [742, 440] on li "Twin Lakes Cell 2 total 59.73 ac" at bounding box center [847, 437] width 305 height 29
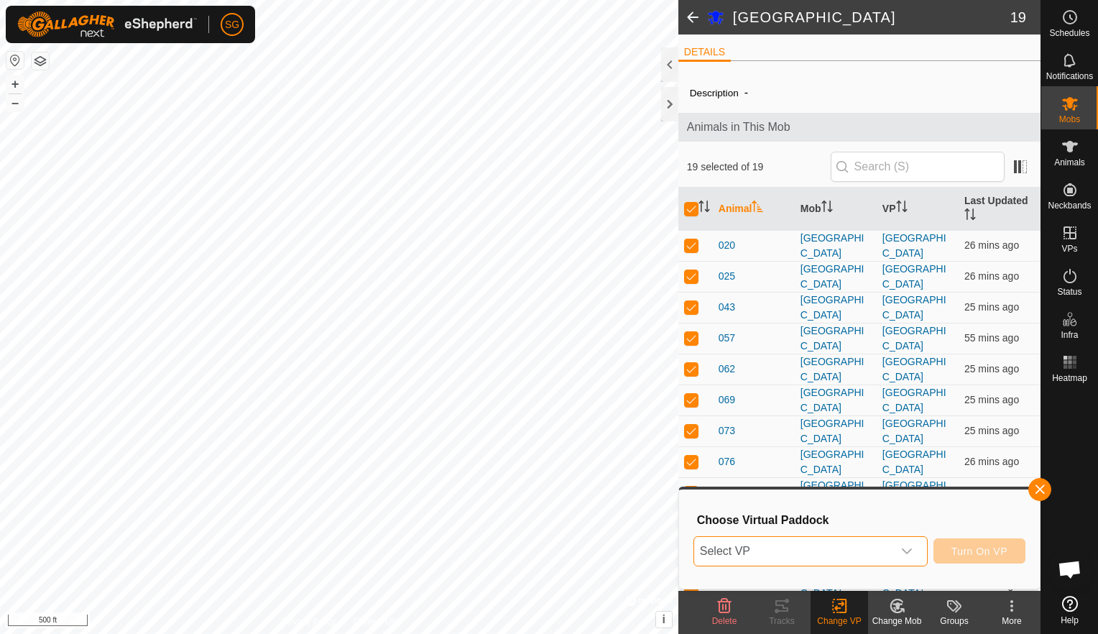
click at [994, 558] on button "Turn On VP" at bounding box center [979, 550] width 92 height 25
click at [1069, 106] on icon at bounding box center [1070, 104] width 16 height 14
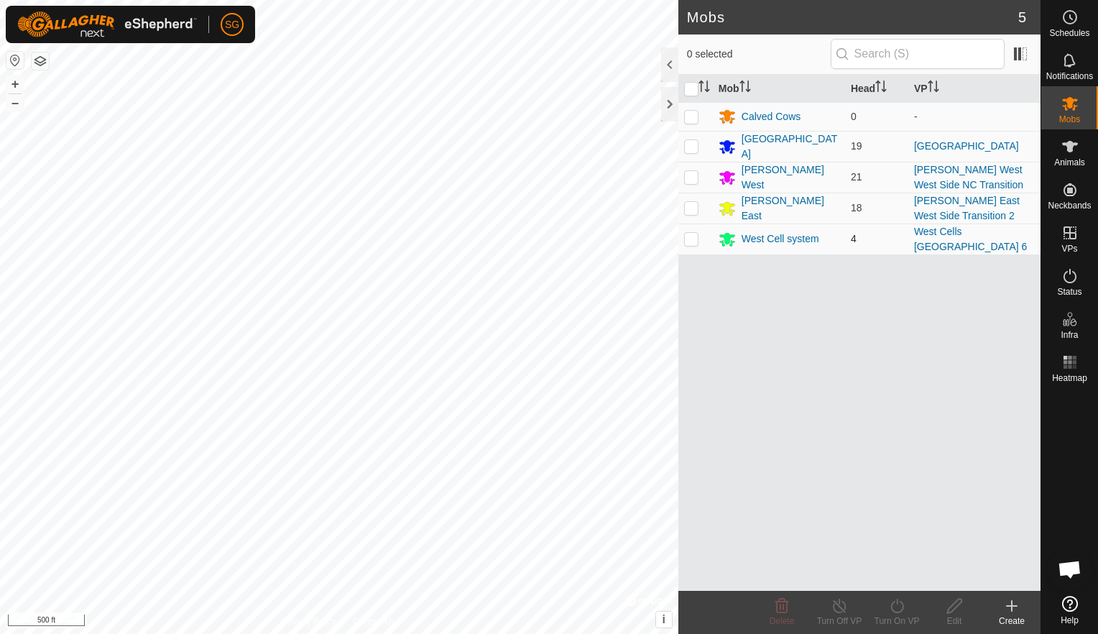
click at [688, 235] on p-checkbox at bounding box center [691, 238] width 14 height 11
checkbox input "true"
click at [756, 246] on div "West Cell system" at bounding box center [779, 239] width 121 height 17
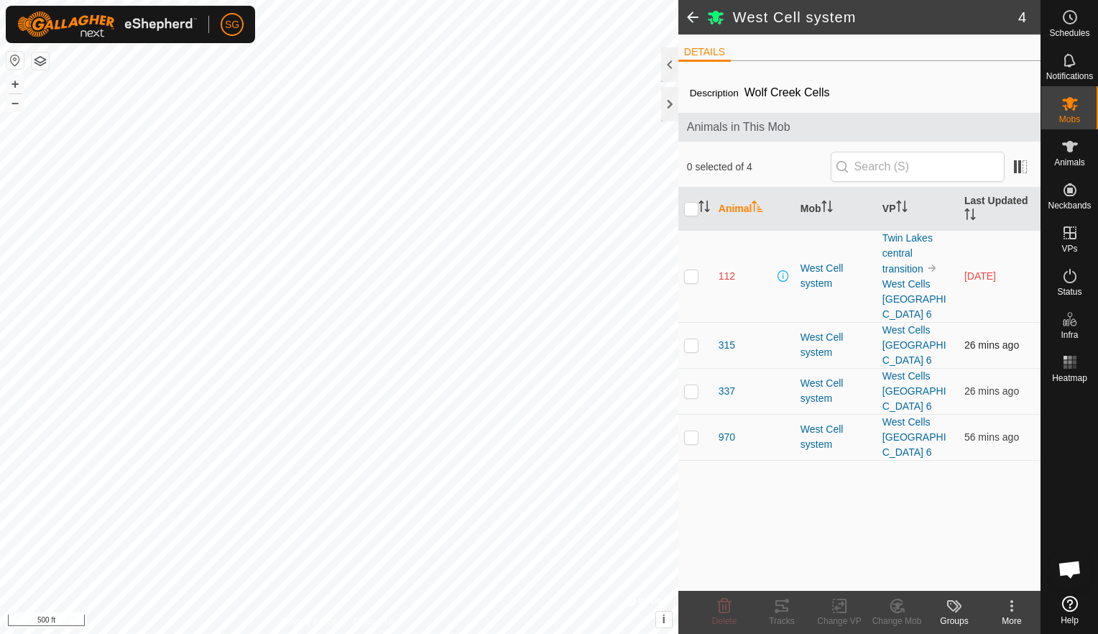
click at [689, 339] on p-checkbox at bounding box center [691, 344] width 14 height 11
checkbox input "true"
click at [690, 385] on p-checkbox at bounding box center [691, 390] width 14 height 11
checkbox input "true"
click at [691, 431] on p-checkbox at bounding box center [691, 436] width 14 height 11
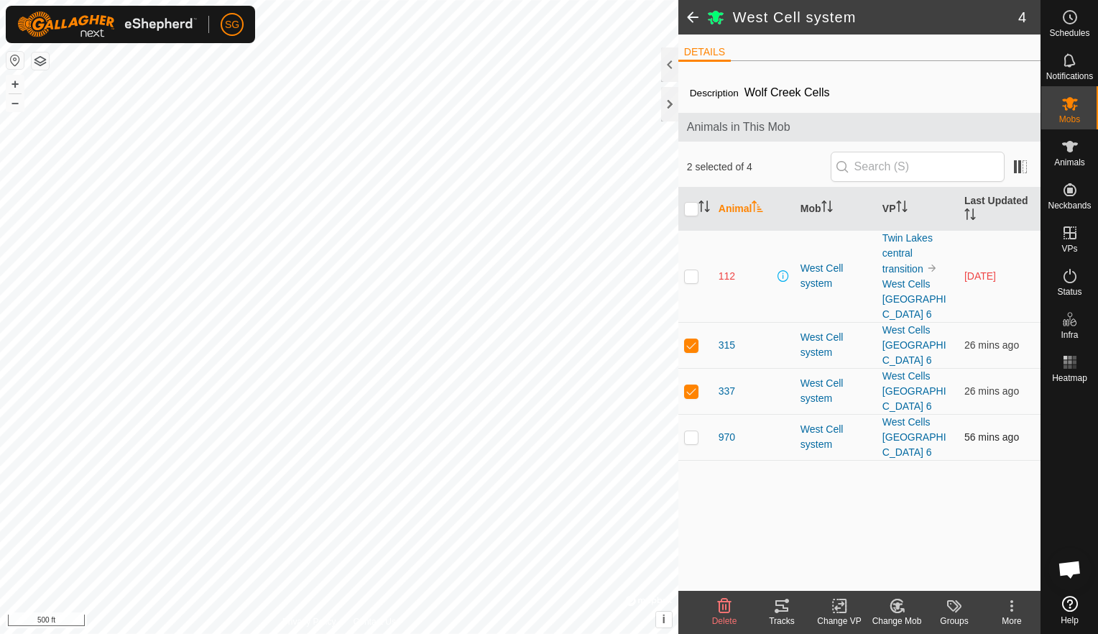
checkbox input "true"
